Goal: Check status

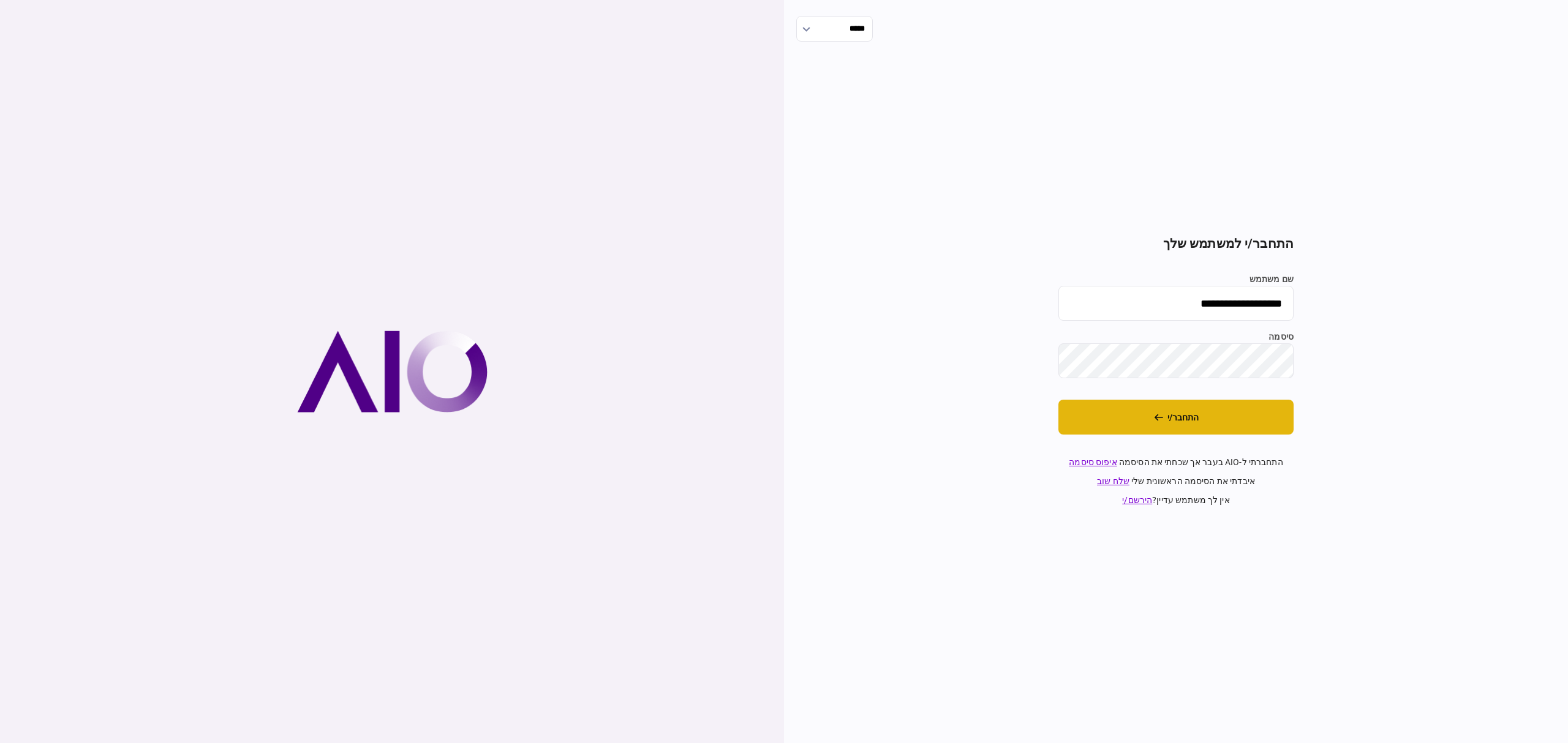
click at [1240, 423] on button "התחבר/י" at bounding box center [1176, 417] width 235 height 35
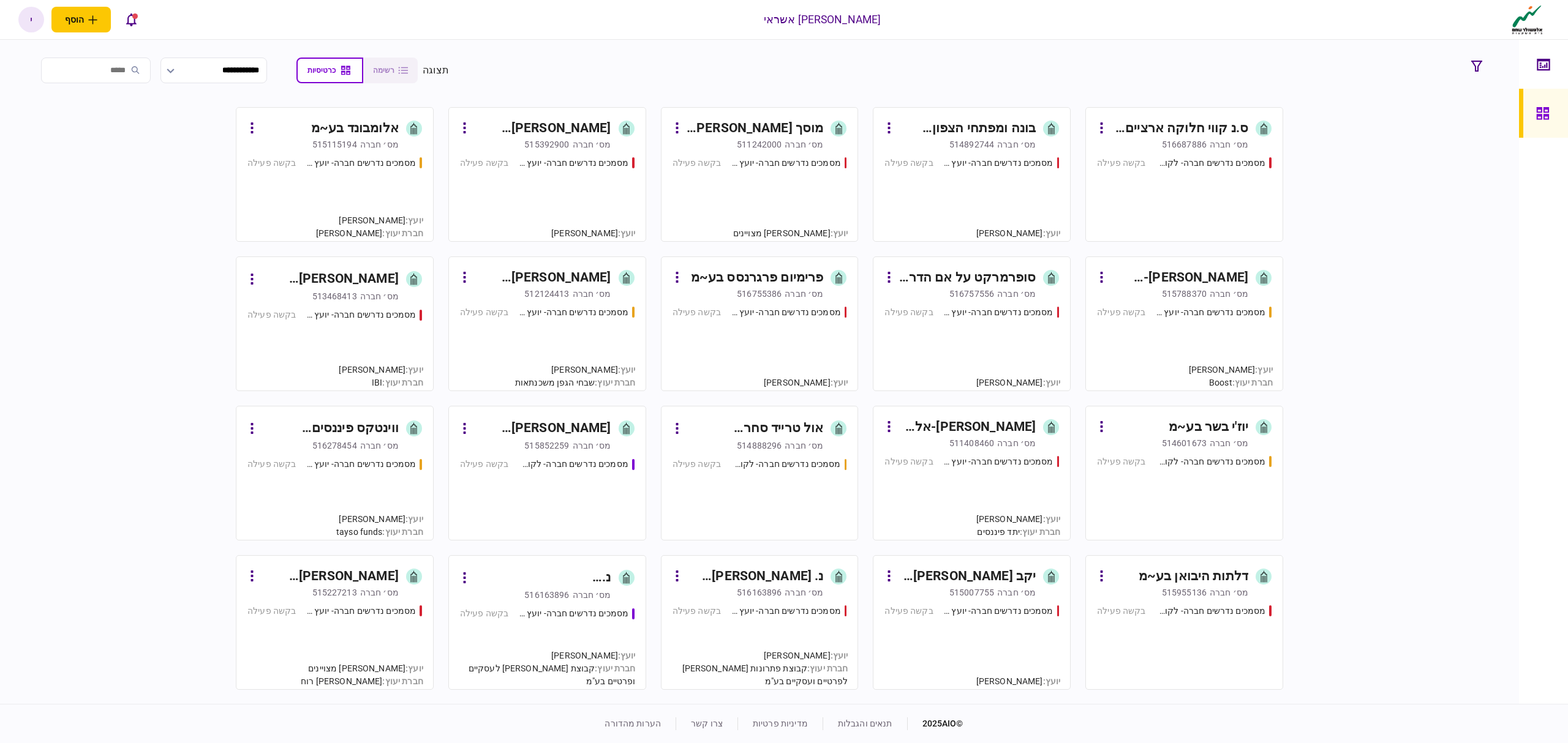
click at [1181, 197] on div "מסמכים נדרשים חברה- לקוח קצה - ישיר בקשה פעילה" at bounding box center [1184, 194] width 175 height 74
